Goal: Task Accomplishment & Management: Manage account settings

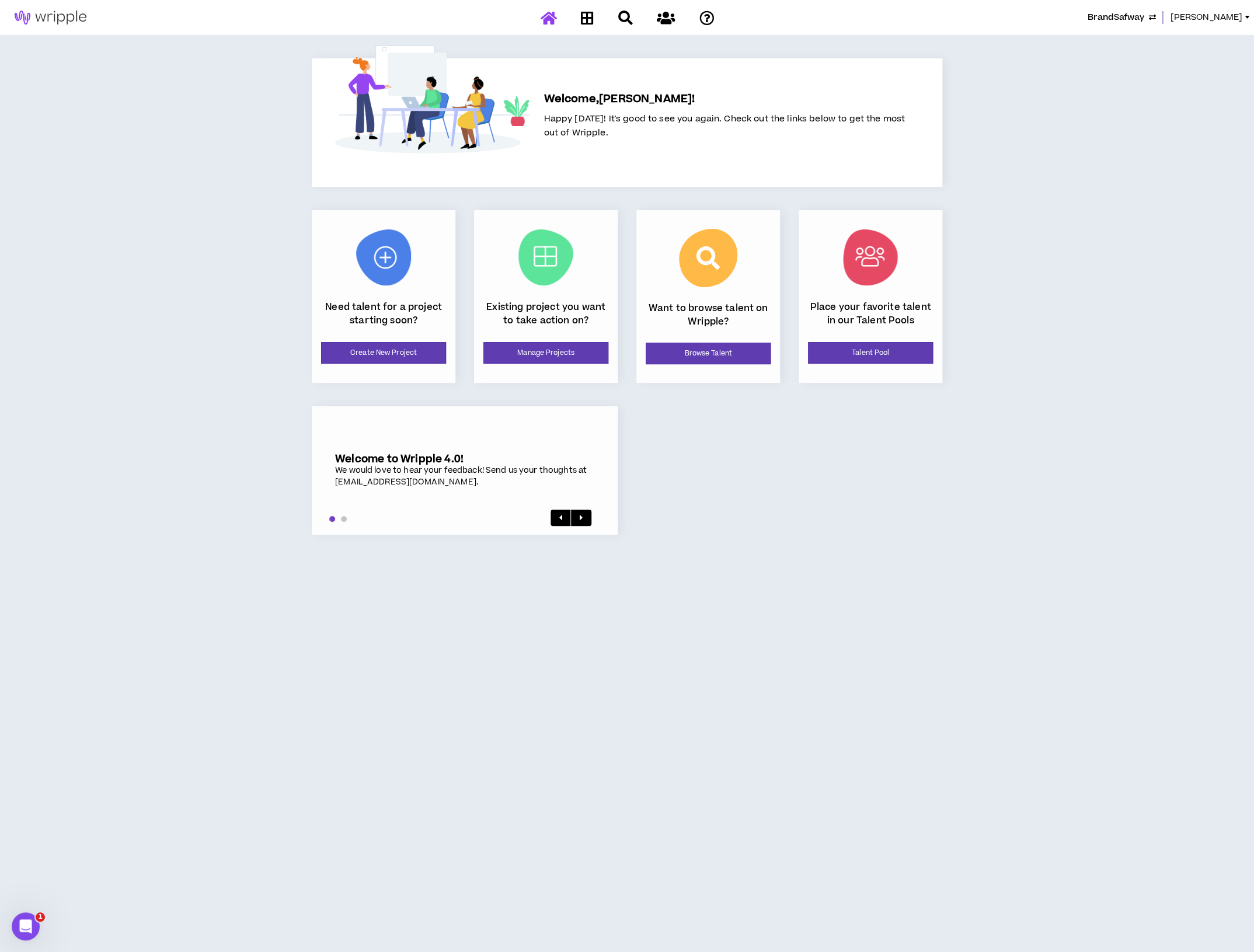
click at [1156, 14] on icon "button" at bounding box center [1152, 18] width 7 height 9
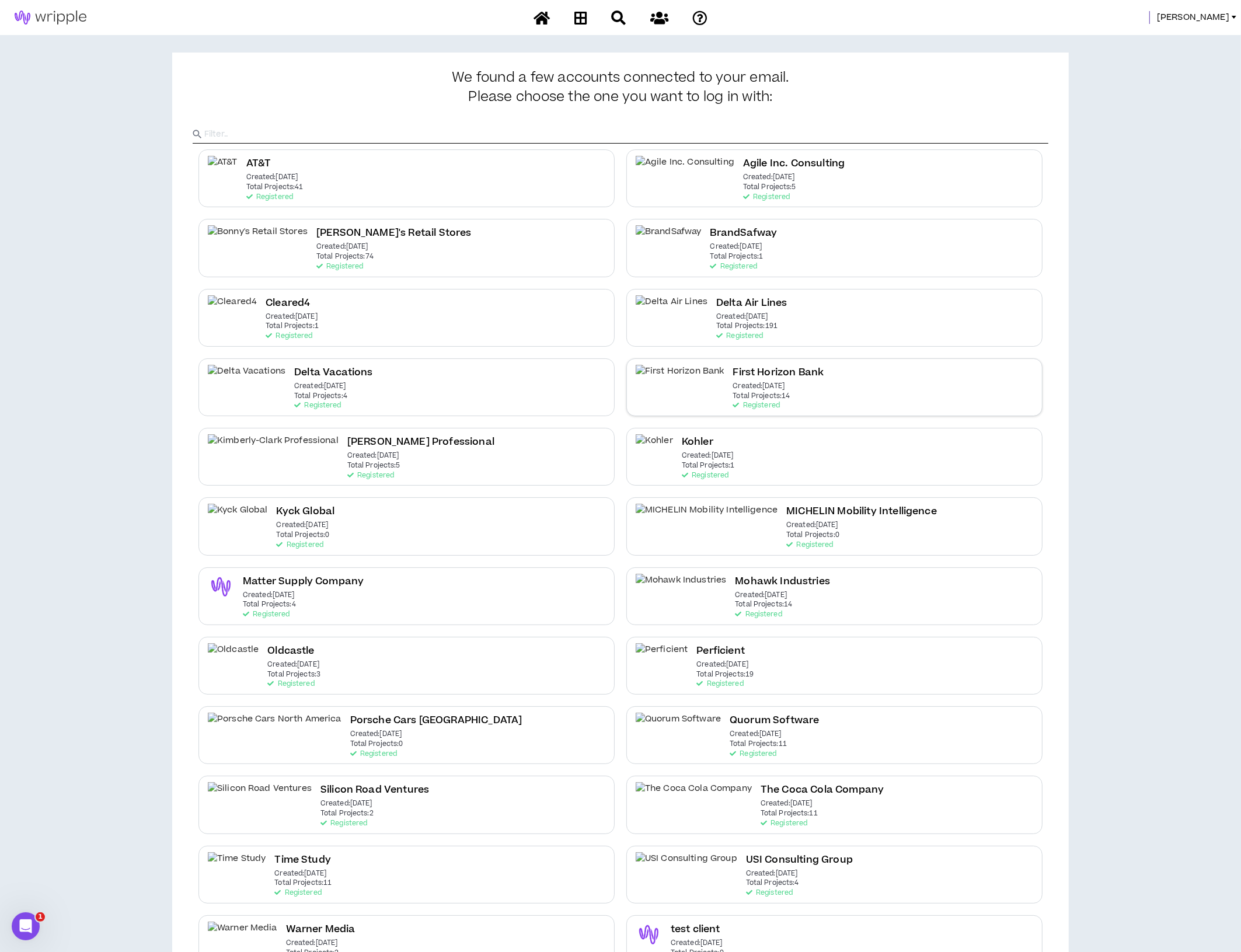
click at [818, 374] on div "First Horizon Bank Created: [DATE] Total Projects: 14 Registered" at bounding box center [834, 387] width 416 height 58
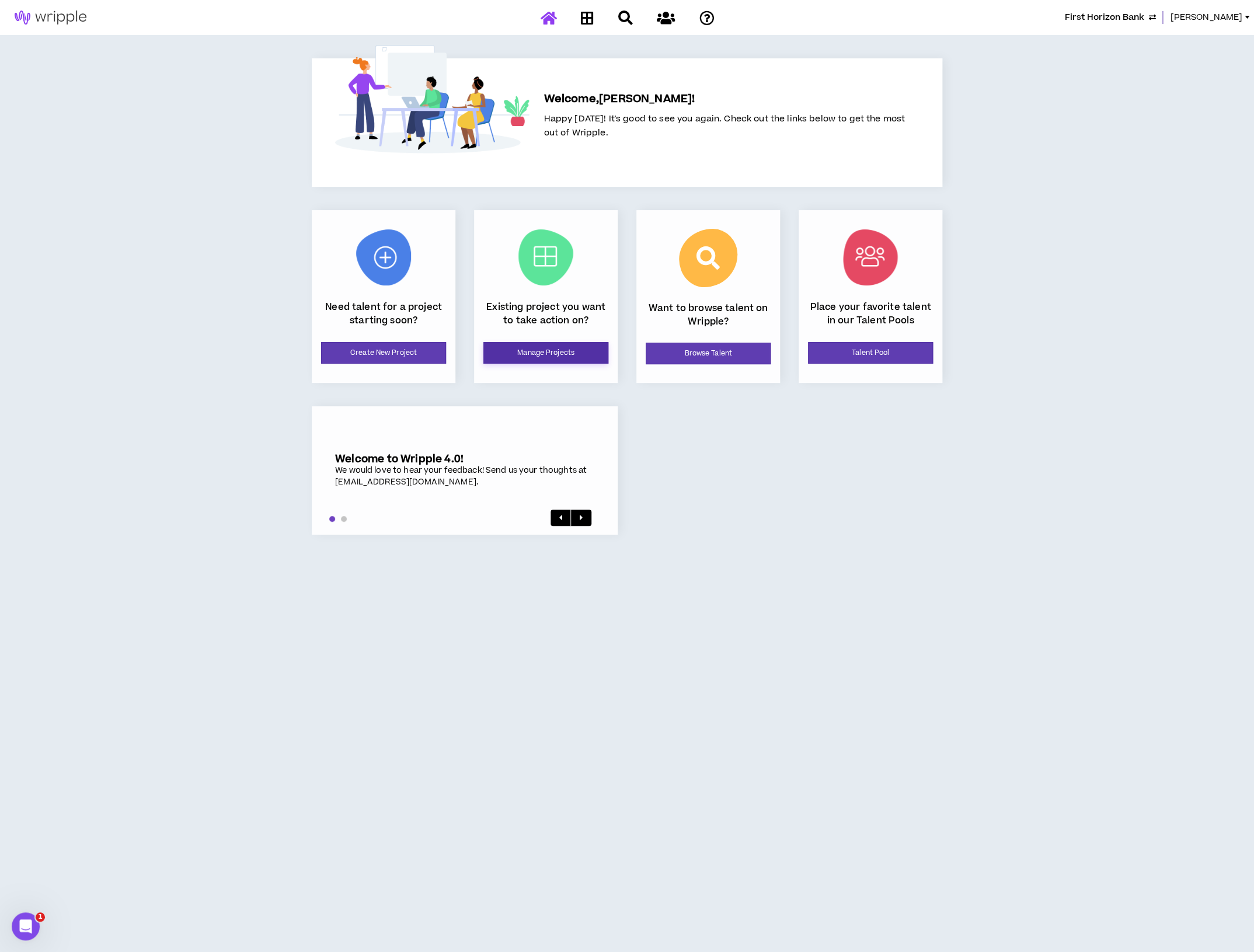
click at [563, 355] on link "Manage Projects" at bounding box center [546, 353] width 125 height 22
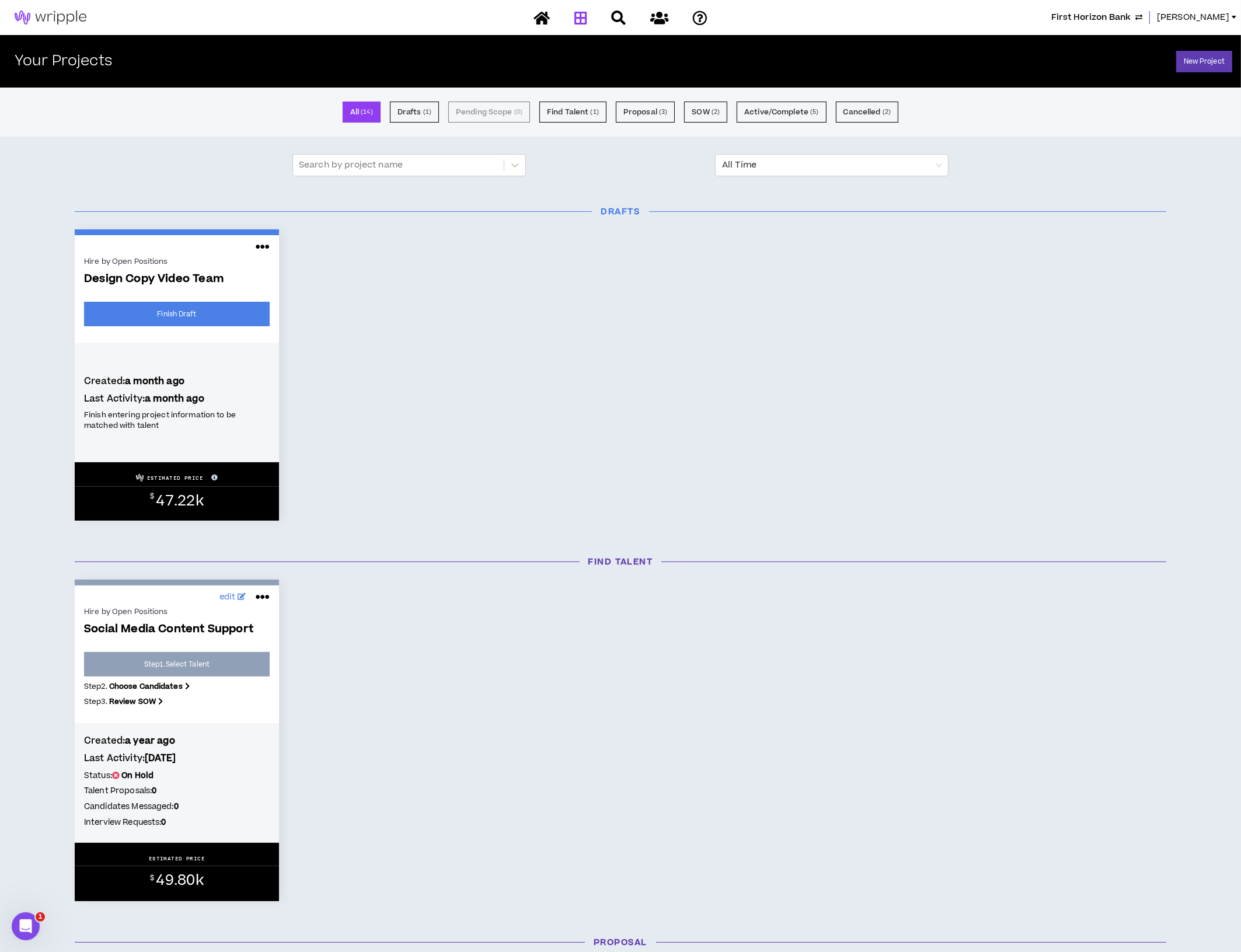
click at [190, 278] on span "Design Copy Video Team" at bounding box center [177, 279] width 186 height 14
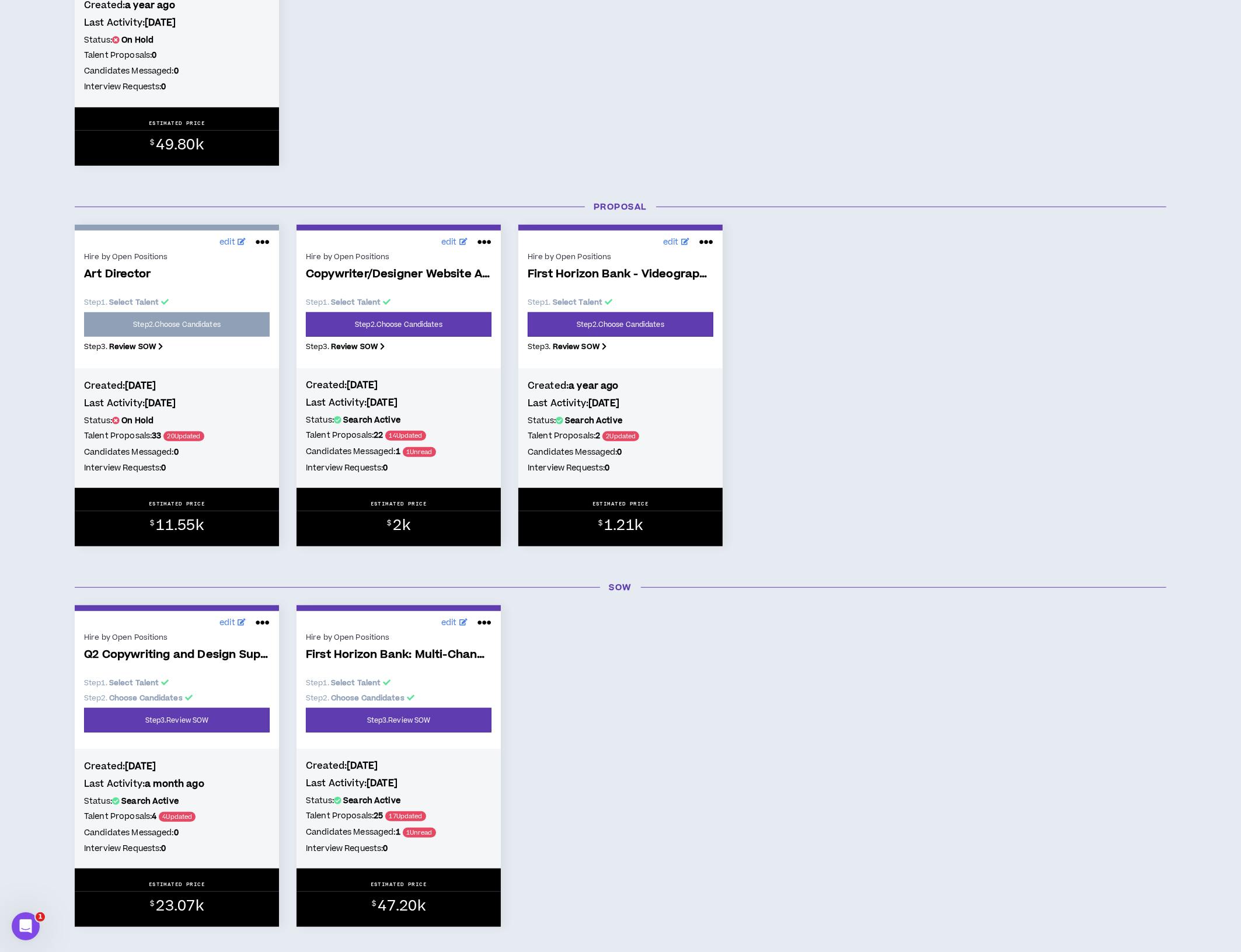
scroll to position [797, 0]
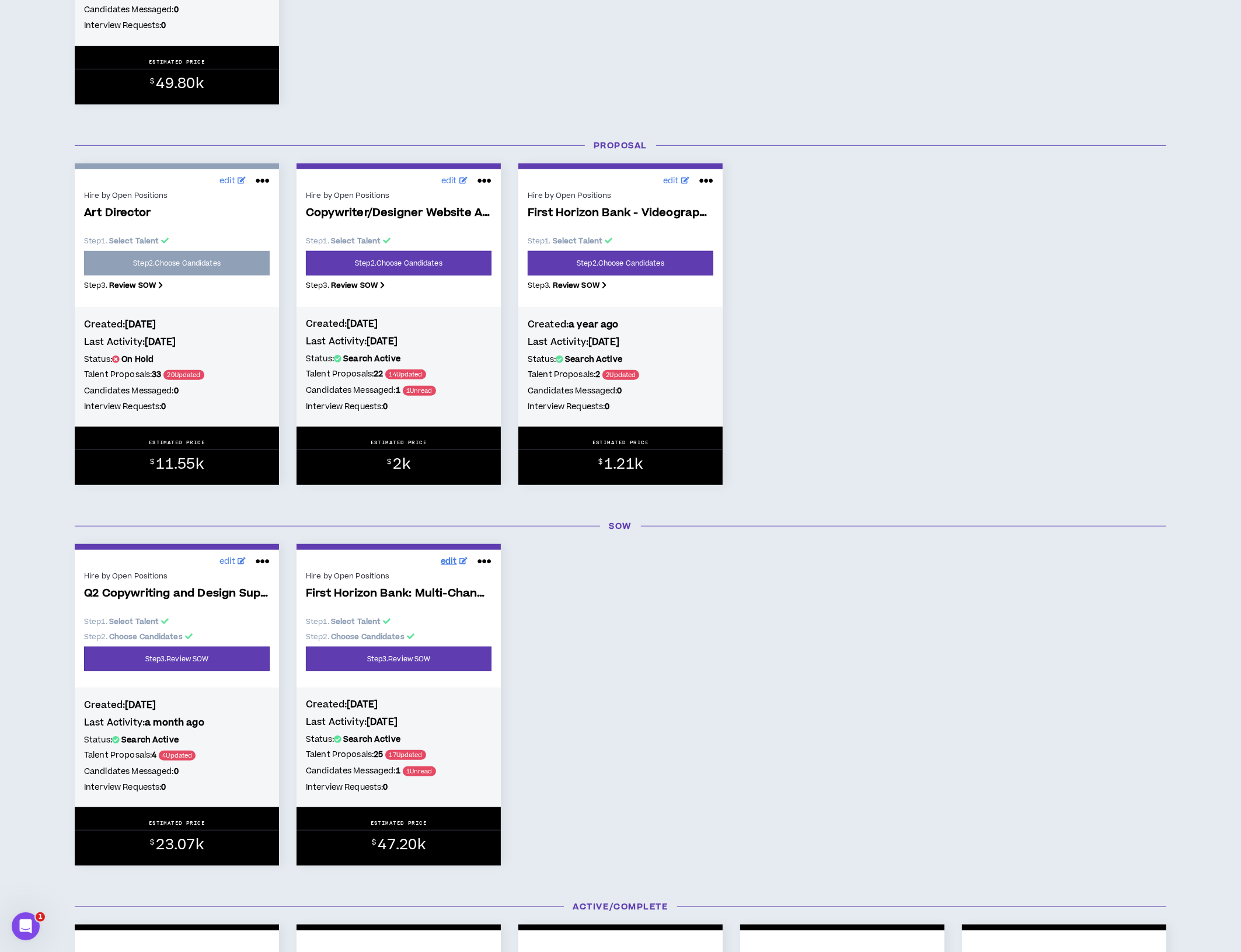
click at [449, 565] on span "edit" at bounding box center [449, 561] width 16 height 12
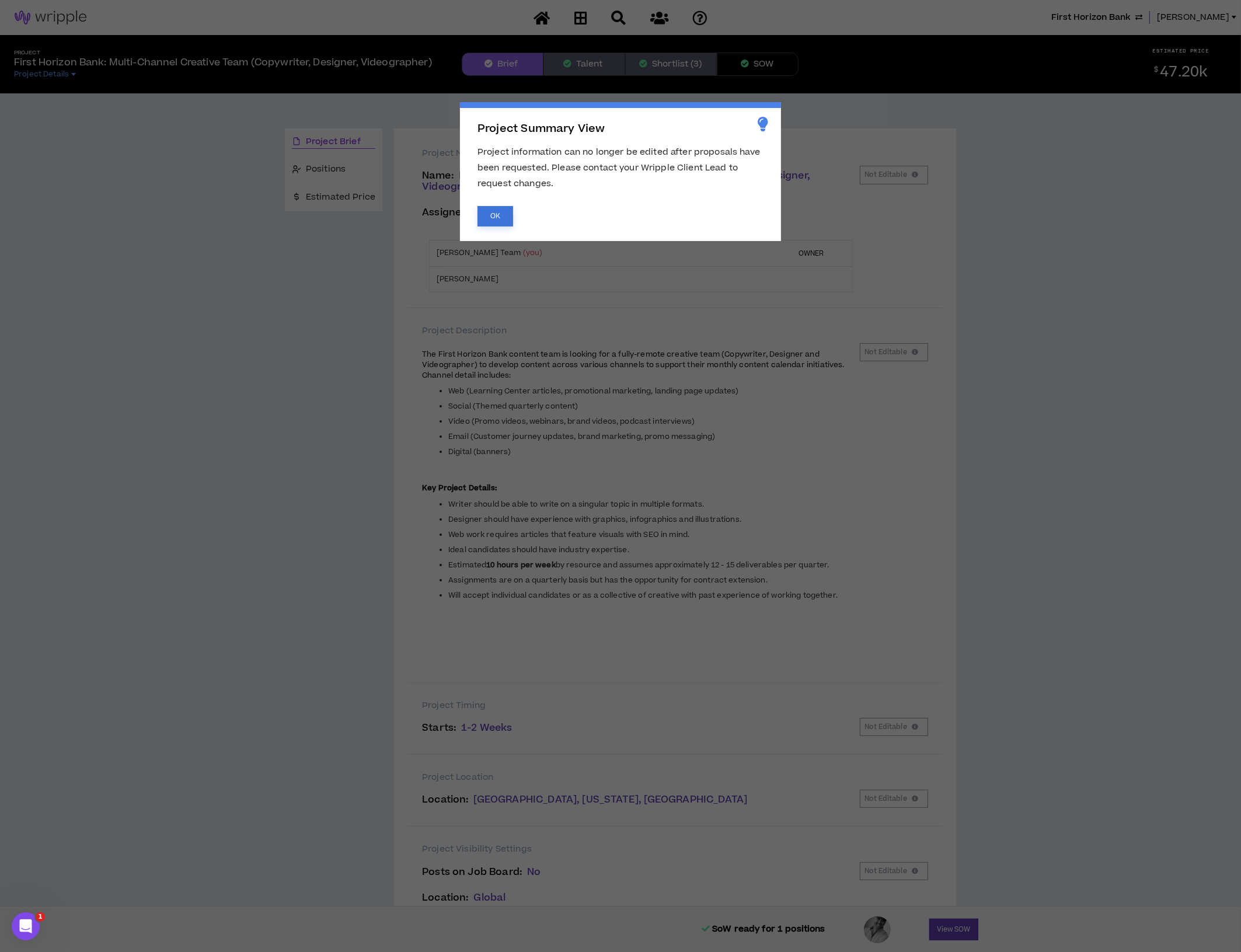
click at [504, 214] on button "OK" at bounding box center [495, 216] width 35 height 20
